Goal: Check status

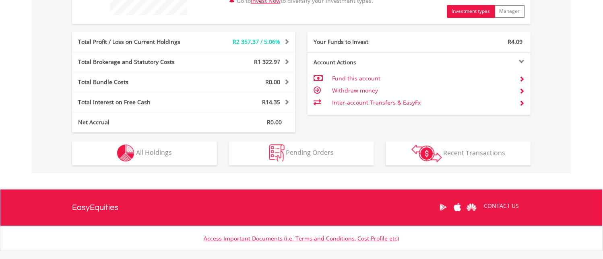
scroll to position [403, 0]
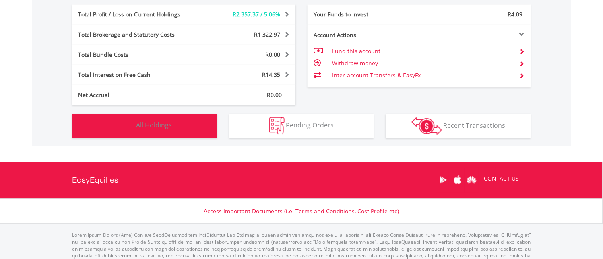
click at [129, 122] on img "button" at bounding box center [125, 125] width 17 height 17
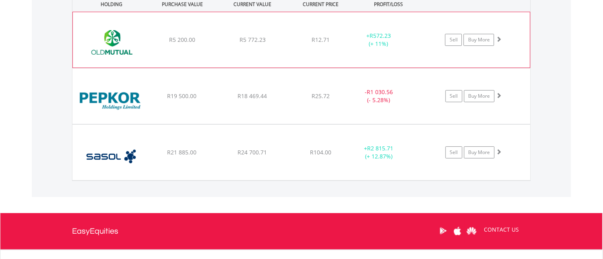
scroll to position [609, 0]
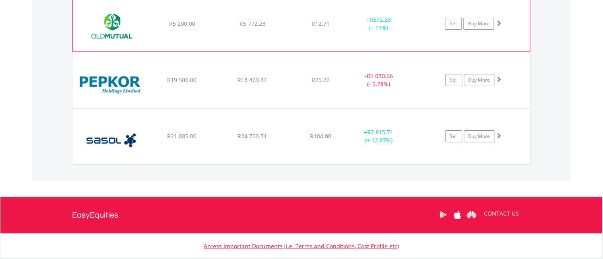
click at [499, 22] on span at bounding box center [499, 23] width 6 height 6
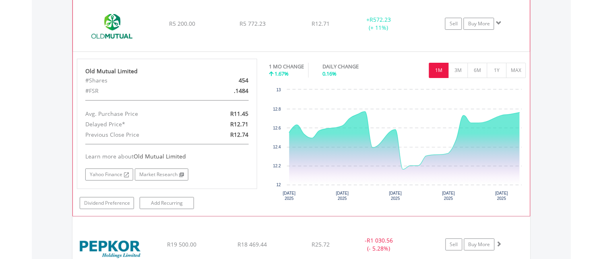
click at [499, 22] on span at bounding box center [499, 23] width 6 height 6
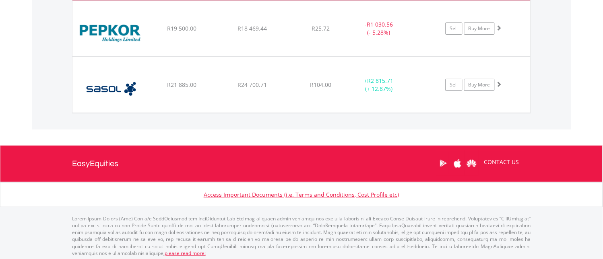
scroll to position [663, 0]
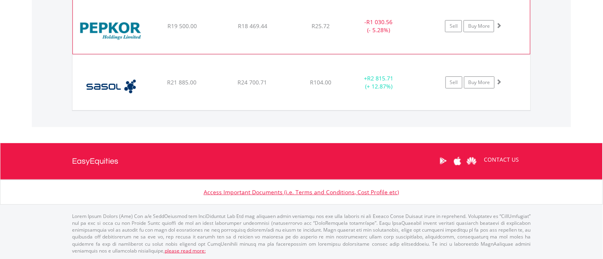
click at [498, 23] on span at bounding box center [499, 26] width 6 height 6
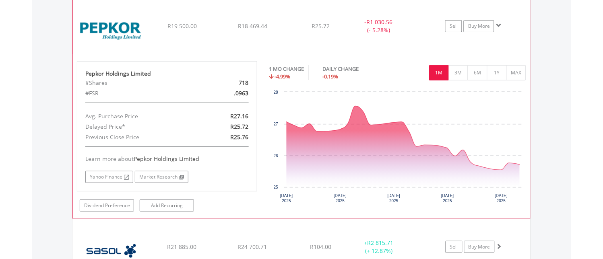
click at [498, 23] on span at bounding box center [499, 26] width 6 height 6
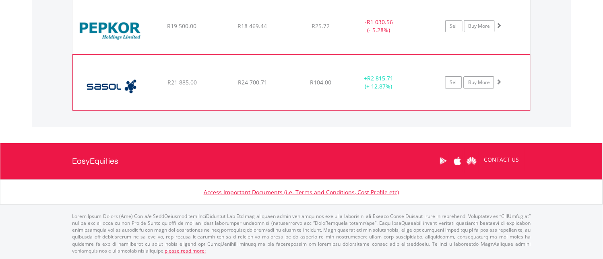
click at [498, 81] on span at bounding box center [499, 82] width 6 height 6
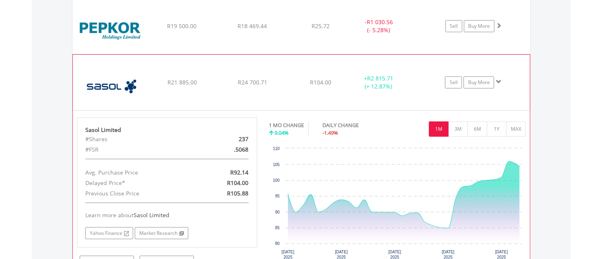
click at [499, 80] on span at bounding box center [499, 82] width 6 height 6
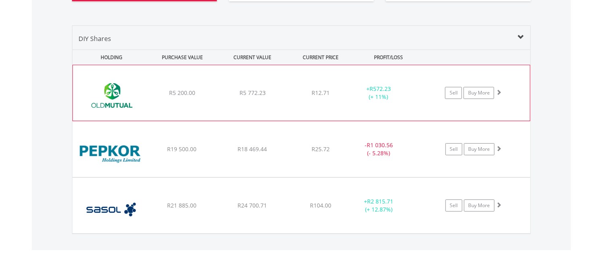
scroll to position [573, 0]
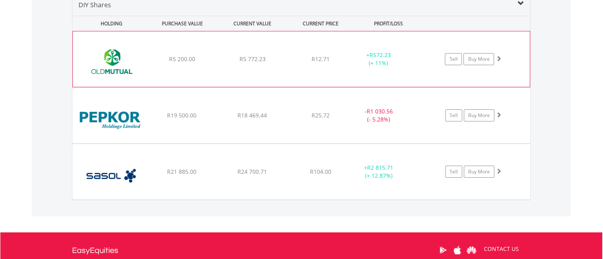
click at [498, 57] on span at bounding box center [499, 59] width 6 height 6
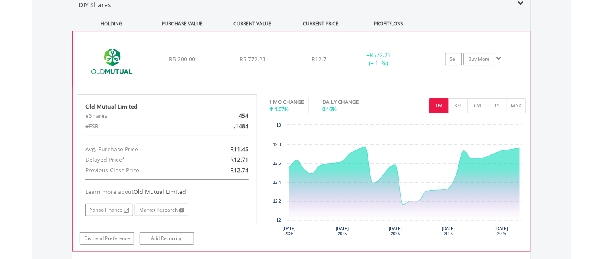
click at [500, 57] on span at bounding box center [499, 59] width 6 height 6
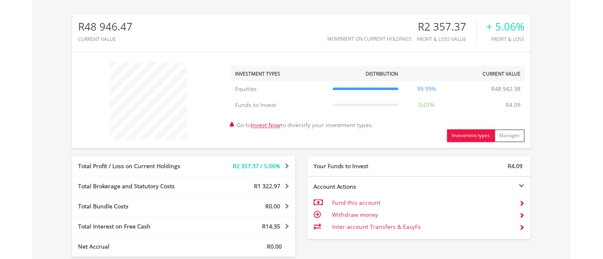
scroll to position [215, 0]
